Goal: Task Accomplishment & Management: Complete application form

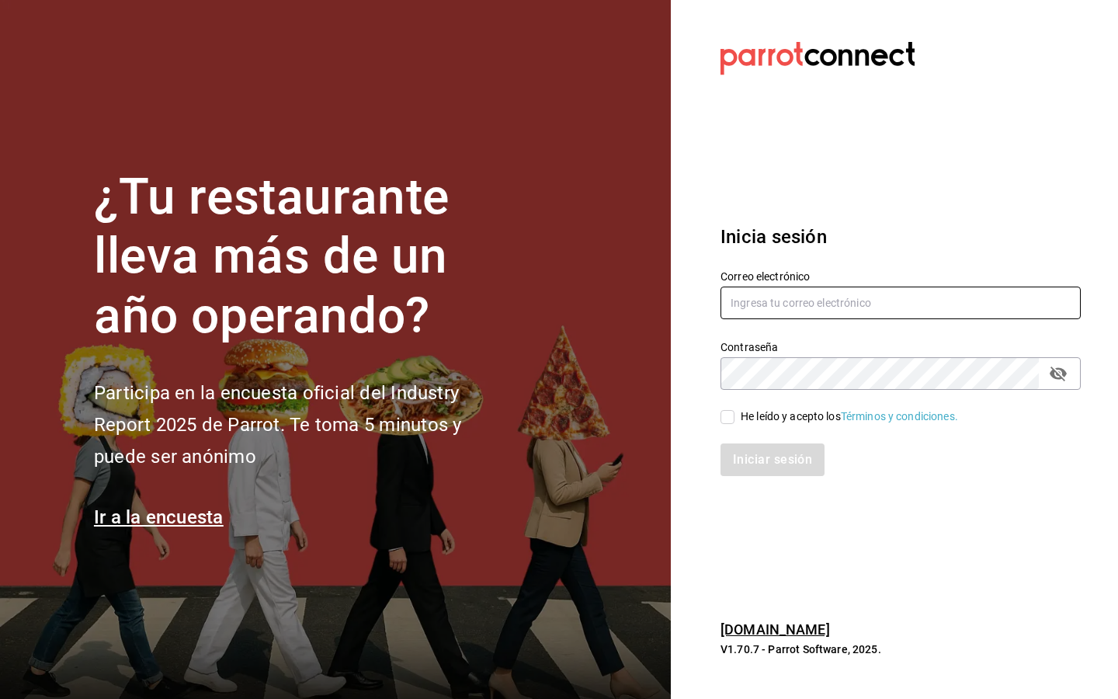
click at [879, 300] on input "text" at bounding box center [900, 302] width 360 height 33
type input "y"
click at [814, 302] on input "k" at bounding box center [900, 302] width 360 height 33
click at [763, 305] on input "k" at bounding box center [900, 302] width 360 height 33
type input "kaguilar@humanitree.edu.mx"
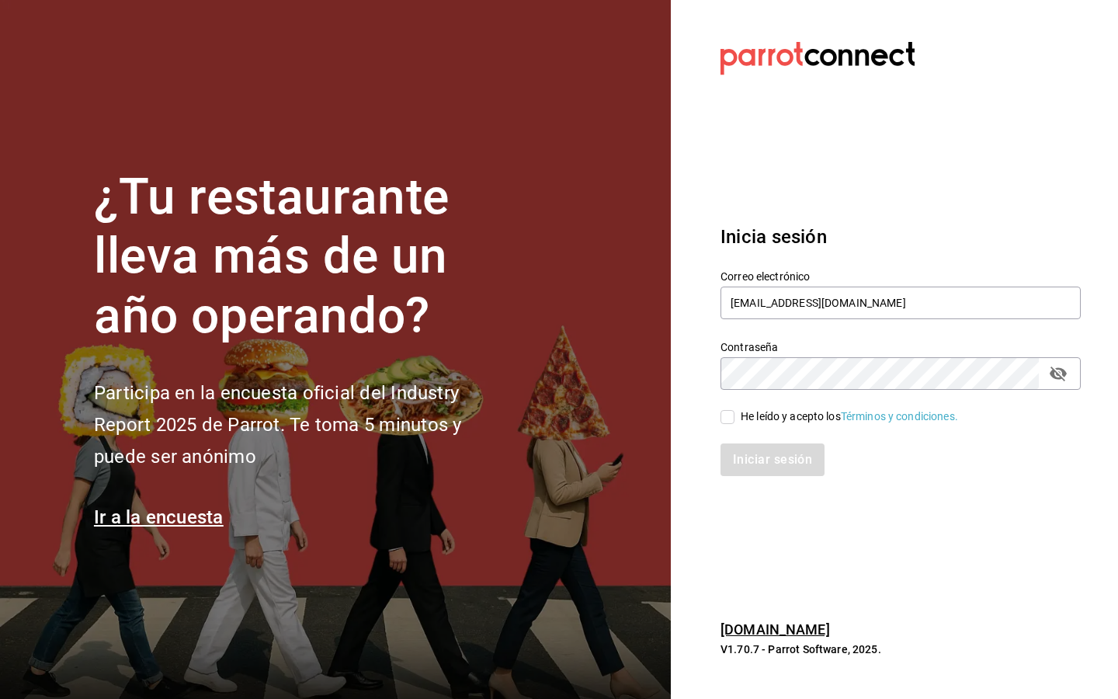
click at [722, 415] on input "He leído y acepto los Términos y condiciones." at bounding box center [727, 417] width 14 height 14
checkbox input "true"
click at [768, 464] on button "Iniciar sesión" at bounding box center [773, 459] width 106 height 33
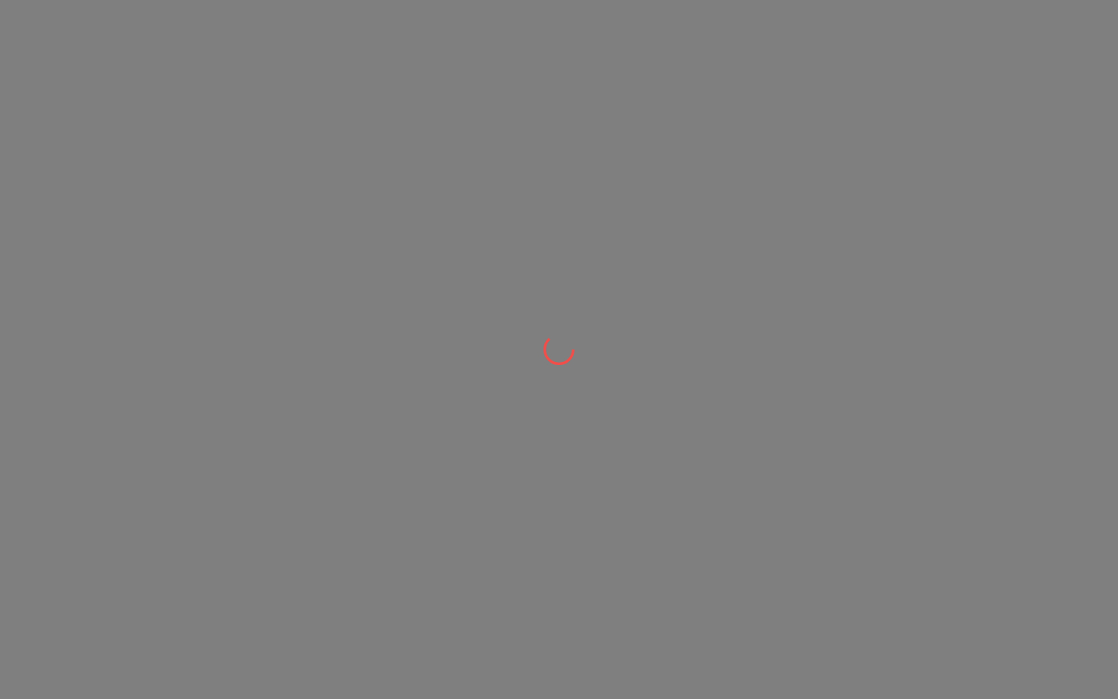
click at [987, 165] on div at bounding box center [559, 349] width 1118 height 699
